Goal: Task Accomplishment & Management: Manage account settings

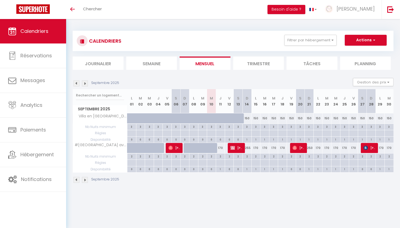
click at [254, 69] on li "Trimestre" at bounding box center [258, 63] width 51 height 13
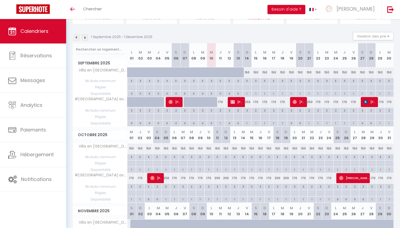
scroll to position [46, 0]
click at [166, 177] on div "200" at bounding box center [166, 178] width 9 height 10
type input "200"
type input "Dim 05 Octobre 2025"
type input "Lun 06 Octobre 2025"
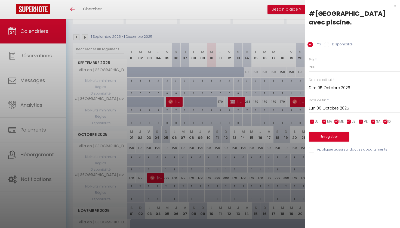
click at [270, 34] on div at bounding box center [200, 114] width 400 height 228
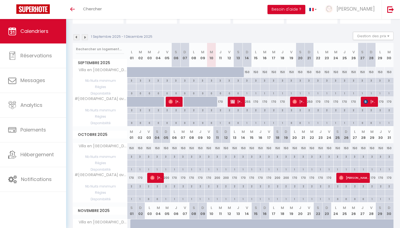
click at [166, 179] on div "200" at bounding box center [166, 178] width 9 height 10
type input "200"
type input "Dim 05 Octobre 2025"
type input "Lun 06 Octobre 2025"
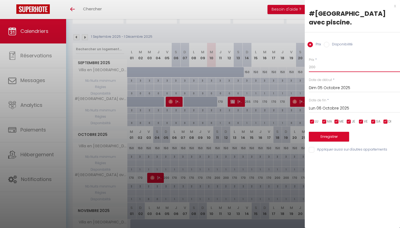
click at [320, 68] on input "200" at bounding box center [354, 67] width 91 height 10
click at [215, 151] on div at bounding box center [200, 114] width 400 height 228
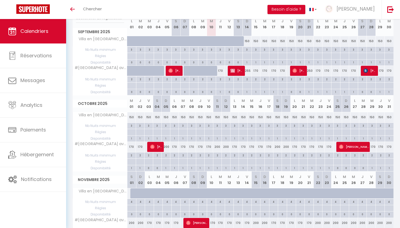
scroll to position [80, 0]
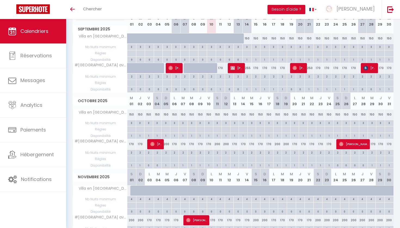
click at [166, 144] on div "200" at bounding box center [166, 144] width 9 height 10
type input "200"
type input "Dim 05 Octobre 2025"
type input "Lun 06 Octobre 2025"
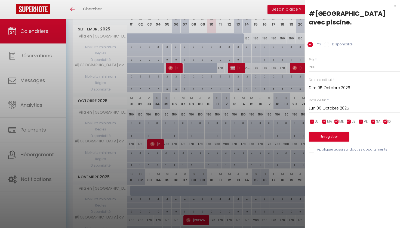
click at [320, 75] on div "Prix * 200 Statut * Disponible Indisponible Date de début * [DATE] < [DATE] > D…" at bounding box center [352, 102] width 95 height 103
click at [320, 73] on div "Prix * 200 Statut * Disponible Indisponible Date de début * [DATE] < [DATE] > D…" at bounding box center [352, 102] width 95 height 103
click at [320, 72] on input "200" at bounding box center [354, 67] width 91 height 10
type input "2"
type input "200"
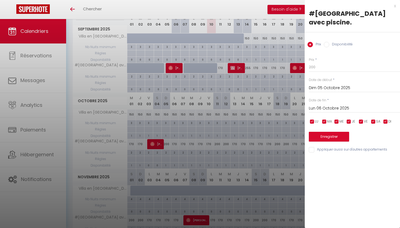
click at [339, 138] on button "Enregistrer" at bounding box center [329, 137] width 40 height 10
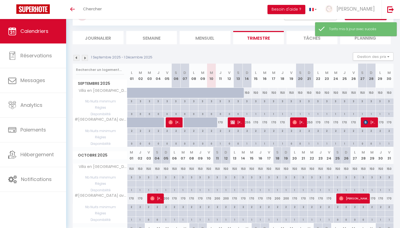
scroll to position [30, 0]
